Goal: Navigation & Orientation: Find specific page/section

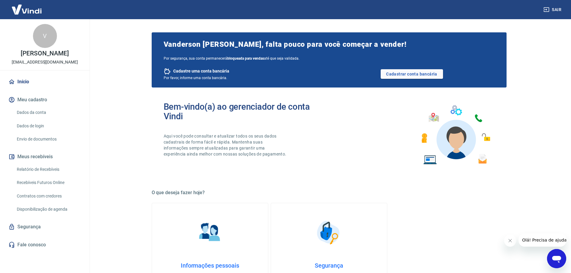
click at [33, 9] on img at bounding box center [26, 9] width 39 height 18
